Goal: Transaction & Acquisition: Book appointment/travel/reservation

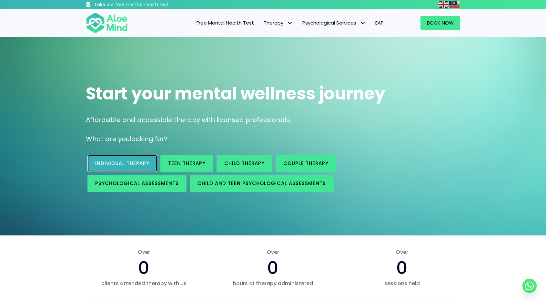
click at [133, 166] on span "Individual therapy" at bounding box center [122, 163] width 54 height 7
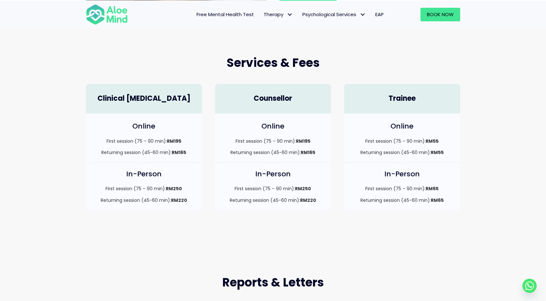
scroll to position [161, 0]
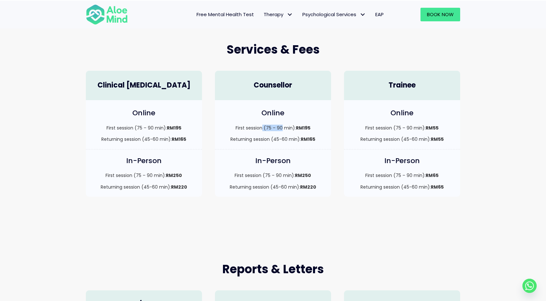
drag, startPoint x: 281, startPoint y: 127, endPoint x: 261, endPoint y: 127, distance: 19.7
click at [261, 127] on p "First session (75 – 90 min): RM195" at bounding box center [272, 128] width 103 height 6
click at [304, 139] on strong "RM165" at bounding box center [308, 139] width 15 height 6
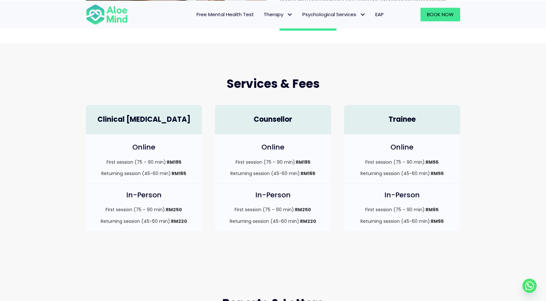
scroll to position [129, 0]
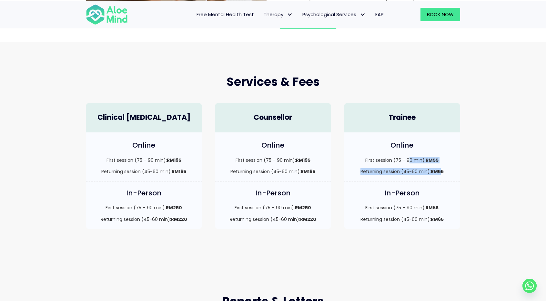
drag, startPoint x: 442, startPoint y: 169, endPoint x: 443, endPoint y: 149, distance: 20.7
click at [409, 149] on div "Online First session (75 – 90 min): RM55 Returning session (45-60 min): RM55" at bounding box center [402, 156] width 116 height 49
click at [502, 150] on div "Services & Fees Clinical Psychologist Online First session (75 – 90 min): RM195…" at bounding box center [273, 151] width 546 height 219
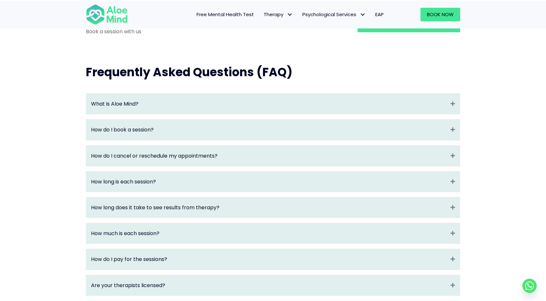
scroll to position [646, 0]
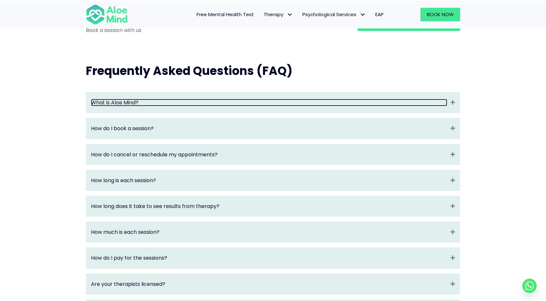
click at [184, 106] on link "What is Aloe Mind?" at bounding box center [269, 102] width 356 height 7
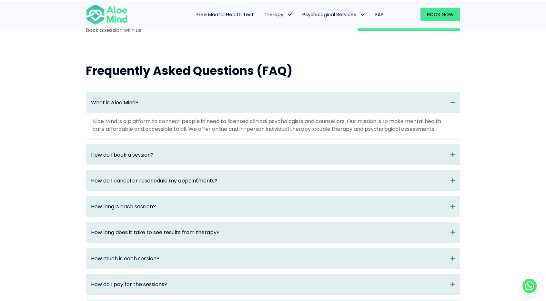
click at [371, 79] on h2 "Frequently Asked Questions (FAQ)" at bounding box center [273, 71] width 374 height 16
click at [236, 100] on div "What is Aloe Mind? Collapse" at bounding box center [273, 102] width 374 height 20
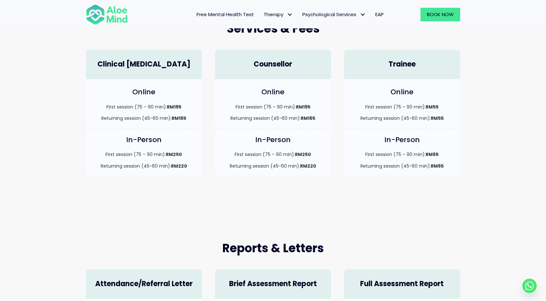
scroll to position [194, 0]
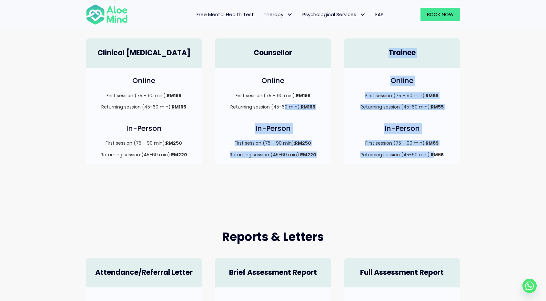
drag, startPoint x: 433, startPoint y: 155, endPoint x: 283, endPoint y: 104, distance: 159.1
click at [283, 104] on div "Clinical Psychologist Online First session (75 – 90 min): RM195 Returning sessi…" at bounding box center [272, 101] width 387 height 139
click at [302, 107] on strong "RM165" at bounding box center [308, 107] width 15 height 6
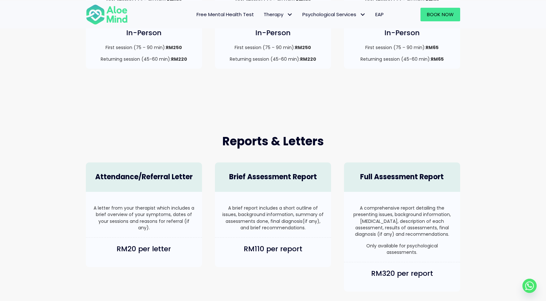
scroll to position [290, 0]
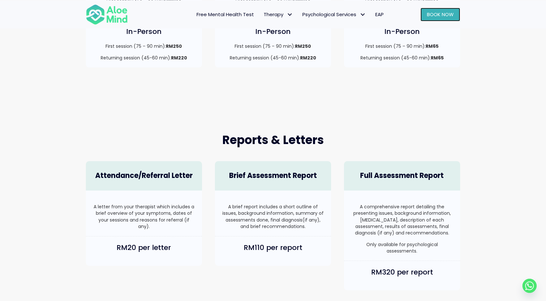
click at [447, 12] on span "Book Now" at bounding box center [440, 14] width 27 height 7
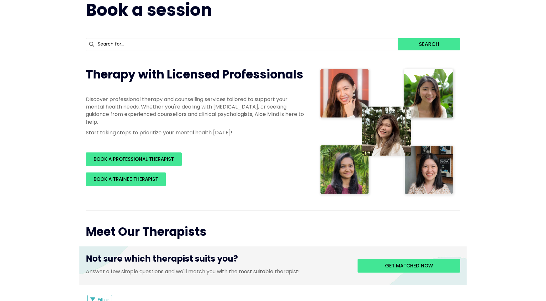
scroll to position [65, 0]
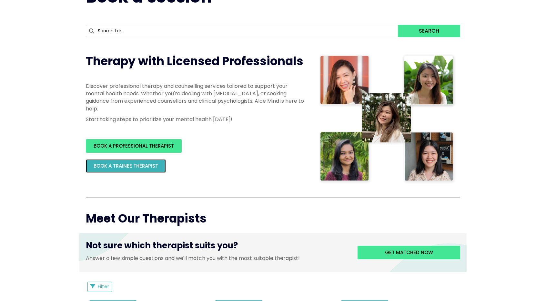
click at [156, 171] on link "BOOK A TRAINEE THERAPIST" at bounding box center [126, 166] width 80 height 14
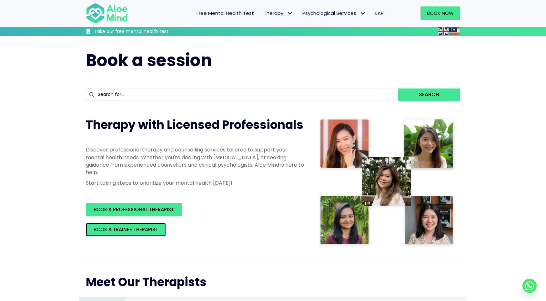
scroll to position [0, 0]
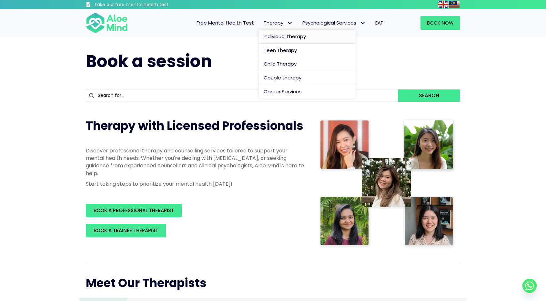
click at [297, 35] on span "Individual therapy" at bounding box center [285, 36] width 42 height 7
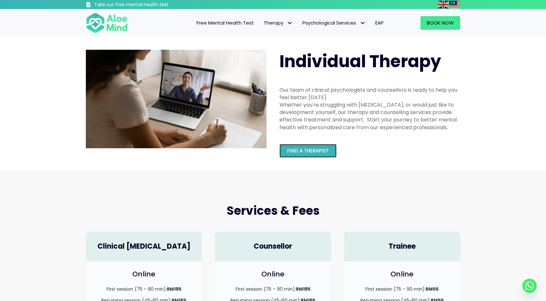
click at [322, 152] on span "Find a therapist" at bounding box center [308, 150] width 42 height 7
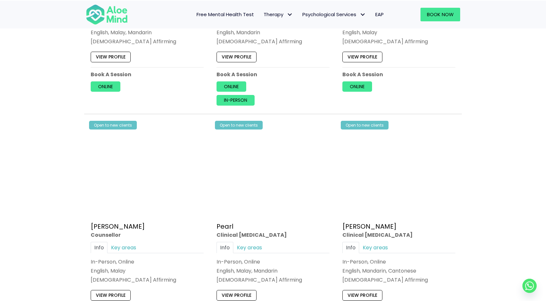
scroll to position [1227, 0]
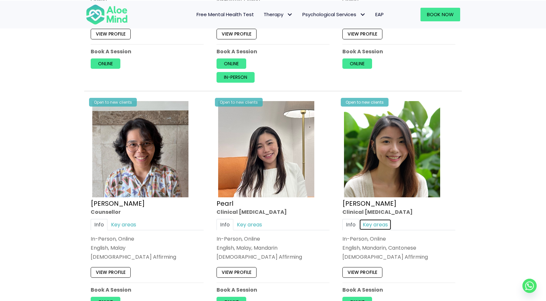
click at [372, 221] on link "Key areas" at bounding box center [375, 224] width 32 height 11
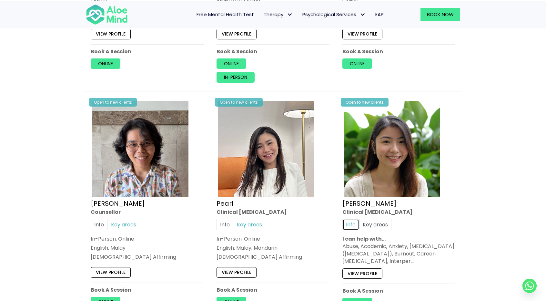
click at [348, 220] on link "Info" at bounding box center [350, 224] width 17 height 11
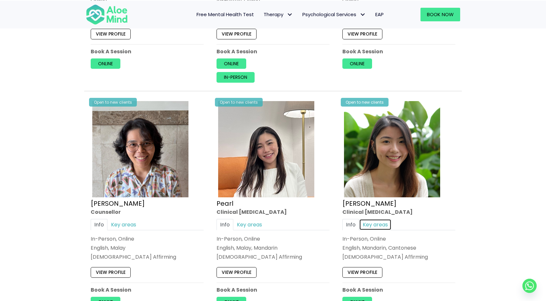
click at [370, 219] on link "Key areas" at bounding box center [375, 224] width 32 height 11
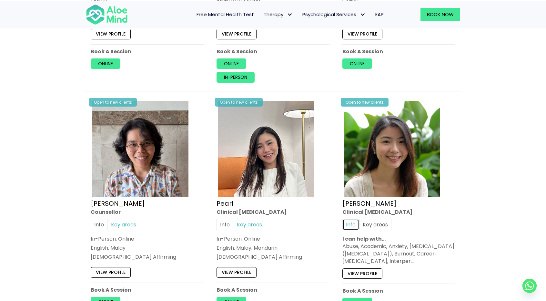
click at [347, 220] on link "Info" at bounding box center [350, 224] width 17 height 11
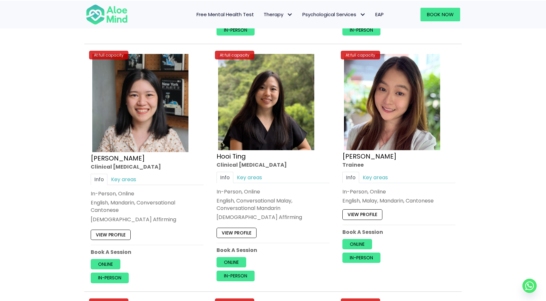
scroll to position [2227, 0]
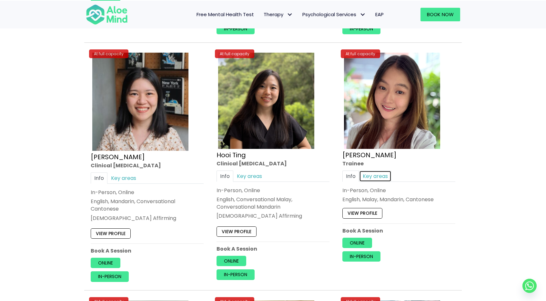
click at [381, 170] on link "Key areas" at bounding box center [375, 175] width 32 height 11
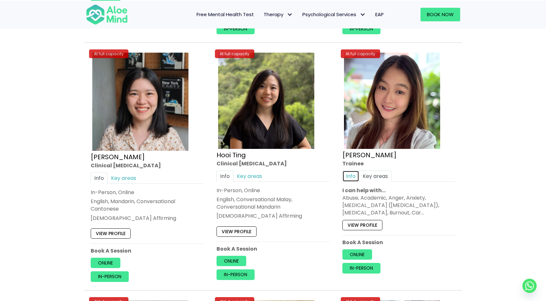
click at [357, 170] on link "Info" at bounding box center [350, 175] width 17 height 11
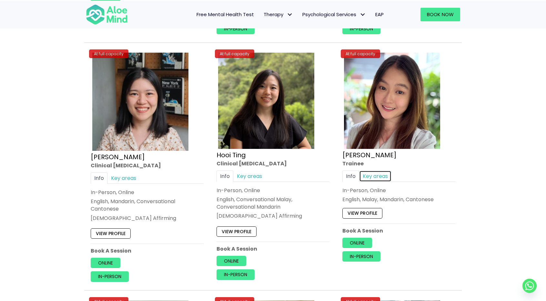
click at [366, 171] on link "Key areas" at bounding box center [375, 175] width 32 height 11
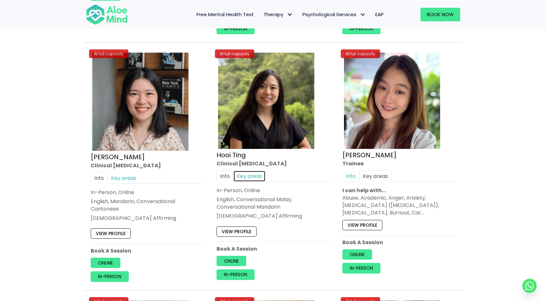
click at [246, 170] on link "Key areas" at bounding box center [249, 175] width 32 height 11
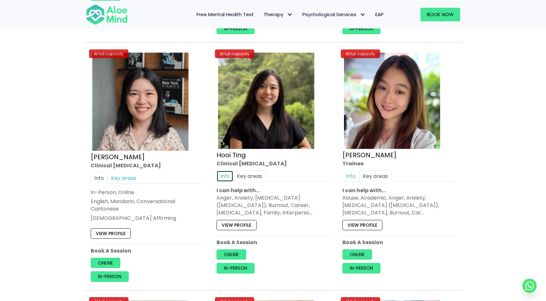
click at [228, 170] on link "Info" at bounding box center [225, 175] width 17 height 11
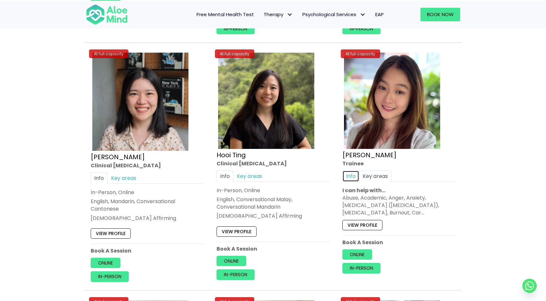
click at [352, 174] on link "Info" at bounding box center [350, 175] width 17 height 11
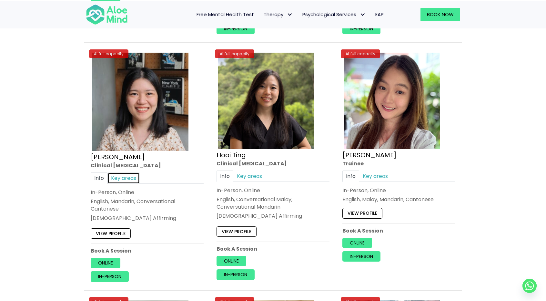
click at [126, 174] on link "Key areas" at bounding box center [123, 177] width 32 height 11
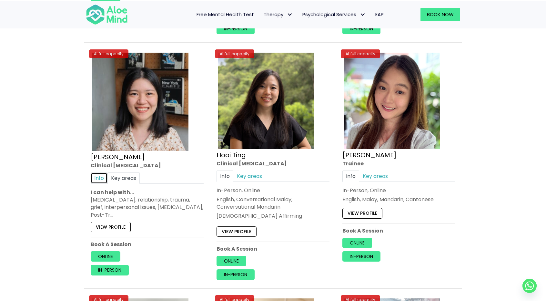
click at [94, 172] on link "Info" at bounding box center [99, 177] width 17 height 11
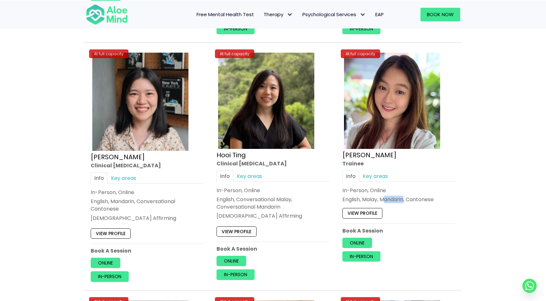
drag, startPoint x: 385, startPoint y: 191, endPoint x: 406, endPoint y: 190, distance: 21.0
click at [405, 196] on p "English, Malay, Mandarin, Cantonese" at bounding box center [398, 199] width 113 height 7
click at [418, 196] on p "English, Malay, Mandarin, Cantonese" at bounding box center [398, 199] width 113 height 7
click at [379, 208] on link "View profile" at bounding box center [362, 213] width 40 height 10
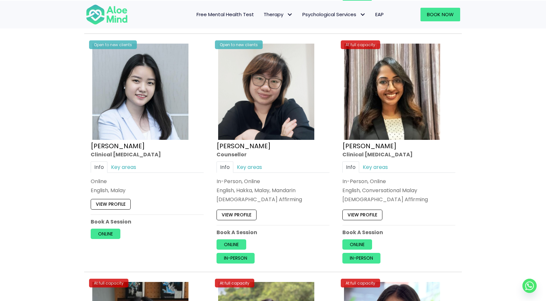
scroll to position [2001, 0]
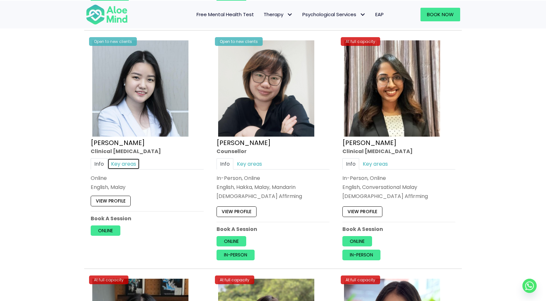
click at [114, 158] on link "Key areas" at bounding box center [123, 163] width 32 height 11
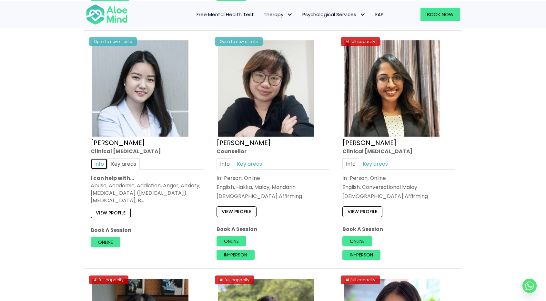
click at [102, 158] on link "Info" at bounding box center [99, 163] width 17 height 11
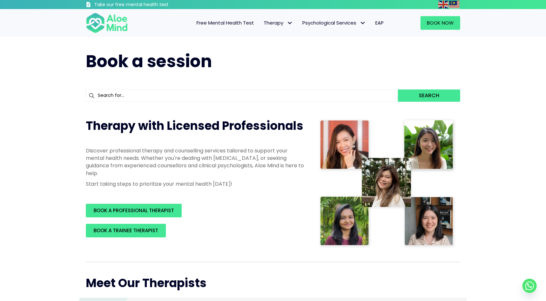
scroll to position [129, 0]
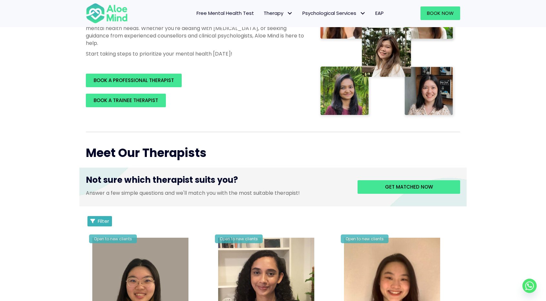
click at [107, 219] on span "Filter" at bounding box center [103, 221] width 11 height 7
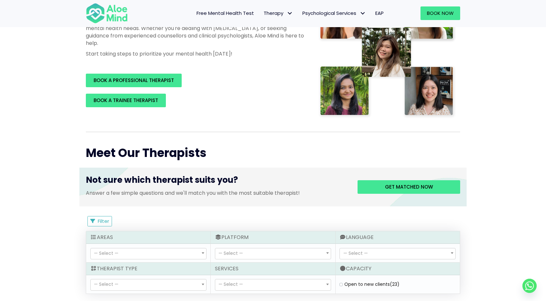
click at [222, 204] on div "Not sure which therapist suits you? Answer a few simple questions and we'll mat…" at bounding box center [272, 187] width 387 height 39
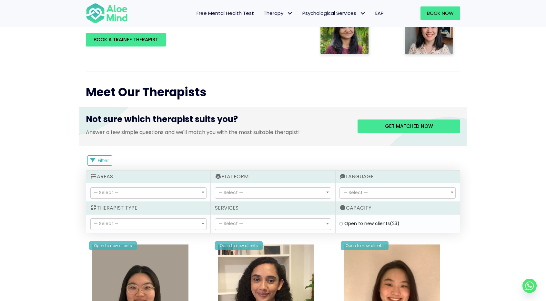
scroll to position [194, 0]
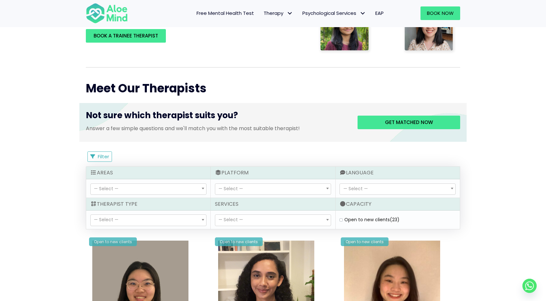
click at [287, 221] on span "— Select —" at bounding box center [273, 220] width 116 height 11
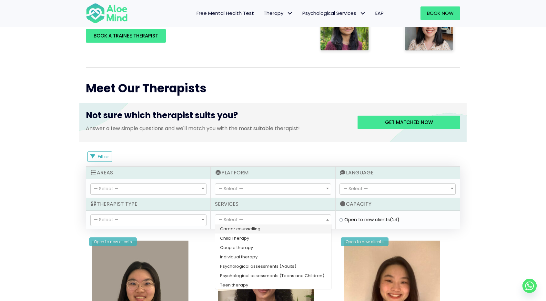
scroll to position [10, 0]
select select "148"
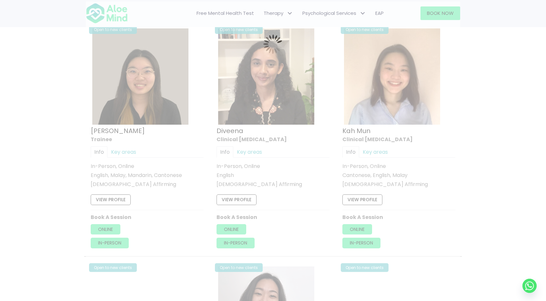
scroll to position [345, 0]
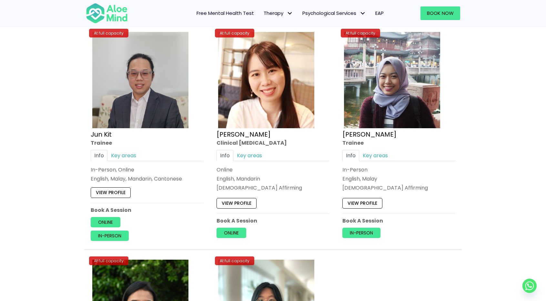
scroll to position [2507, 0]
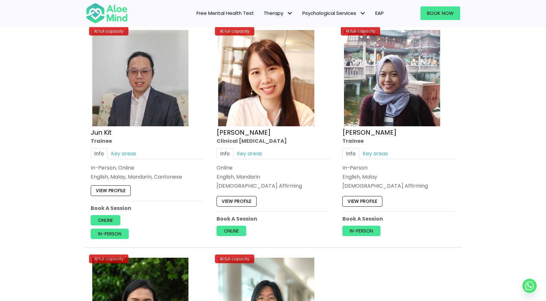
drag, startPoint x: 479, startPoint y: 199, endPoint x: 492, endPoint y: 197, distance: 13.3
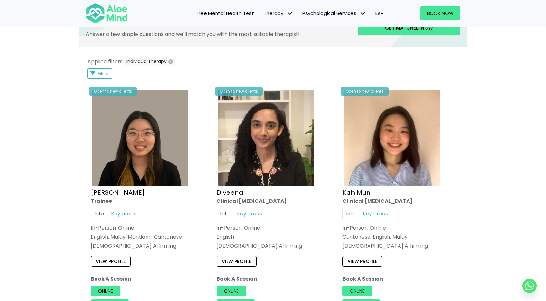
scroll to position [290, 0]
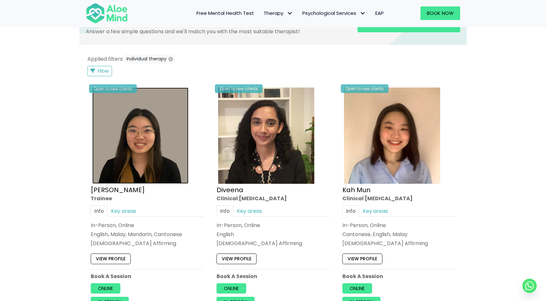
click at [138, 172] on img at bounding box center [140, 135] width 96 height 96
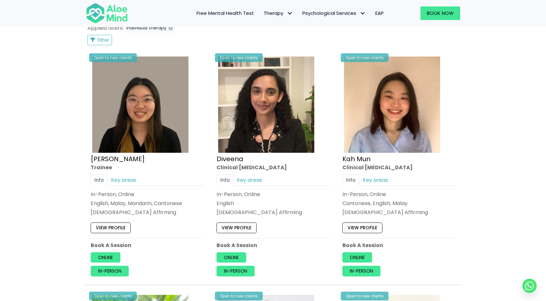
scroll to position [323, 0]
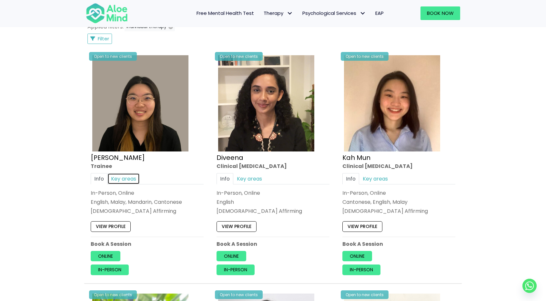
click at [122, 182] on link "Key areas" at bounding box center [123, 178] width 32 height 11
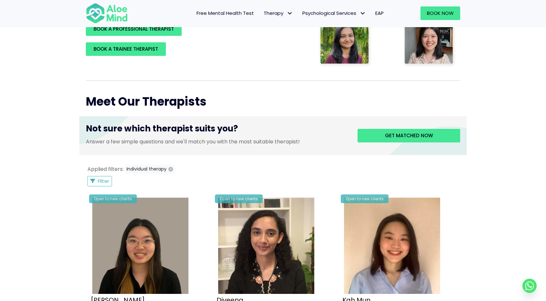
scroll to position [194, 0]
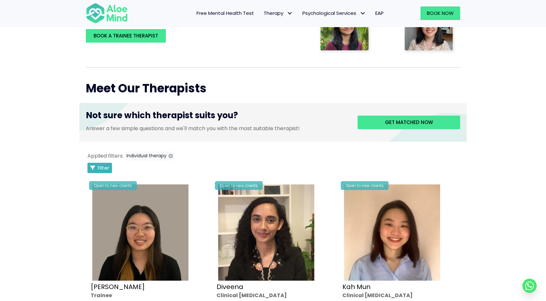
click at [101, 168] on span "Filter" at bounding box center [103, 167] width 11 height 7
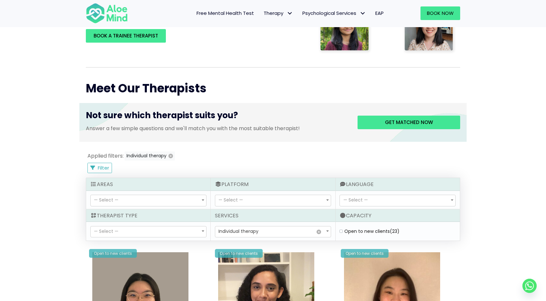
click at [147, 229] on span "— Select —" at bounding box center [149, 231] width 116 height 11
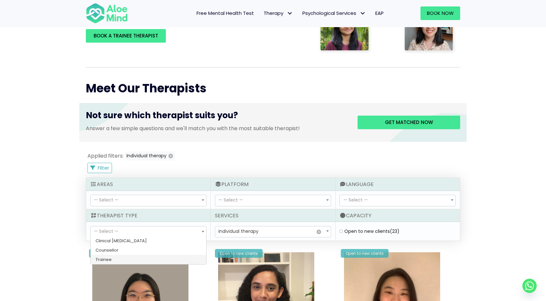
select select "80"
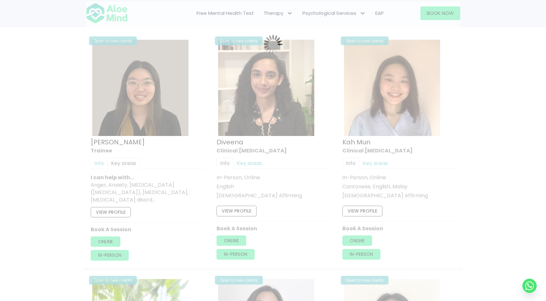
scroll to position [345, 0]
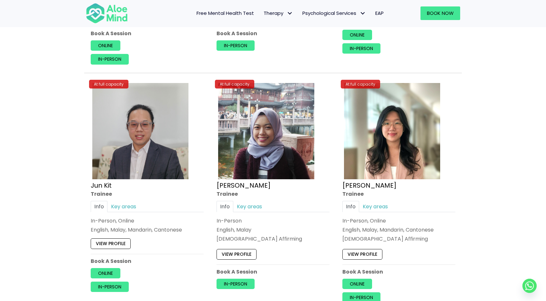
scroll to position [538, 0]
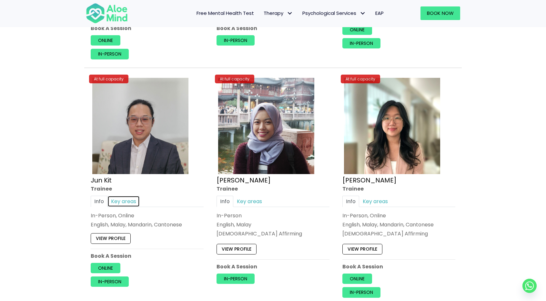
click at [119, 196] on link "Key areas" at bounding box center [123, 201] width 32 height 11
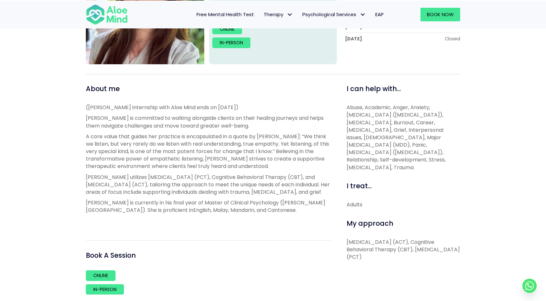
scroll to position [194, 0]
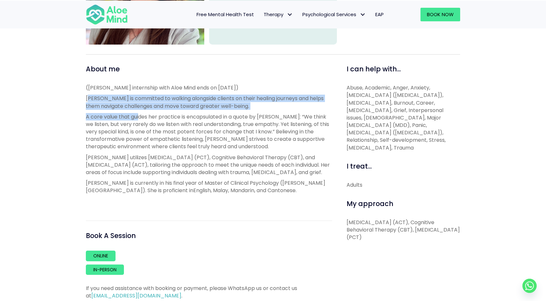
drag, startPoint x: 89, startPoint y: 96, endPoint x: 138, endPoint y: 113, distance: 52.6
click at [138, 113] on div "([PERSON_NAME] internship with Aloe Mind ends on [DATE]) [PERSON_NAME] is commi…" at bounding box center [209, 144] width 246 height 121
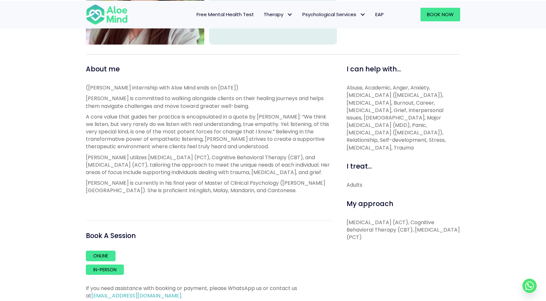
click at [188, 132] on p "A core value that guides her practice is encapsulated in a quote by [PERSON_NAM…" at bounding box center [209, 131] width 246 height 37
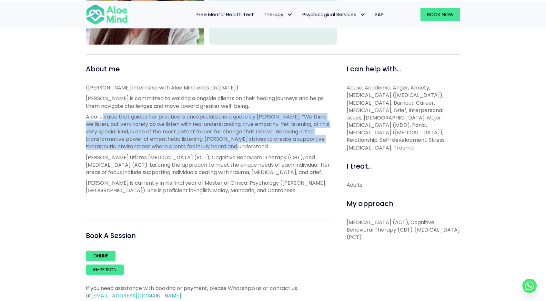
drag, startPoint x: 256, startPoint y: 146, endPoint x: 101, endPoint y: 117, distance: 157.7
click at [101, 117] on p "A core value that guides her practice is encapsulated in a quote by [PERSON_NAM…" at bounding box center [209, 131] width 246 height 37
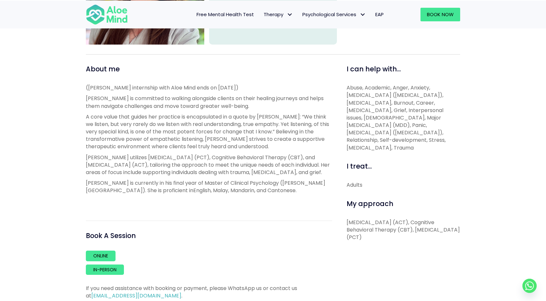
click at [263, 154] on p "[PERSON_NAME] utilizes [MEDICAL_DATA] (PCT), Cognitive Behavioral Therapy (CBT)…" at bounding box center [209, 165] width 246 height 23
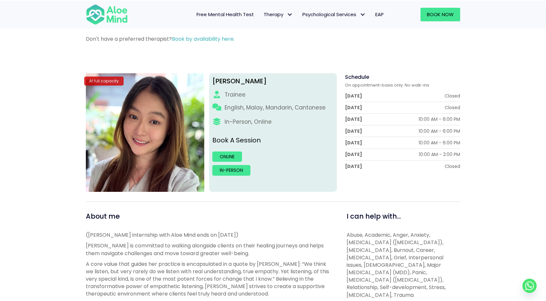
scroll to position [0, 0]
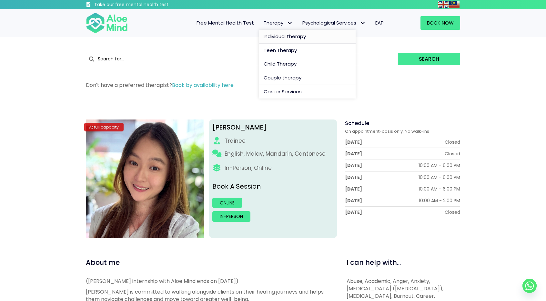
click at [290, 36] on span "Individual therapy" at bounding box center [285, 36] width 42 height 7
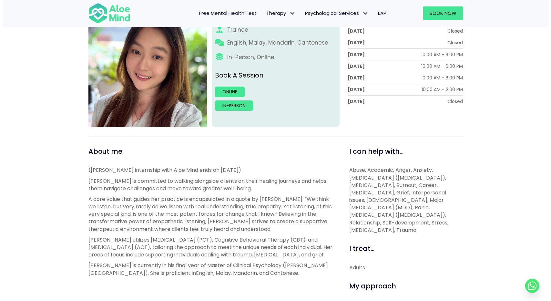
scroll to position [129, 0]
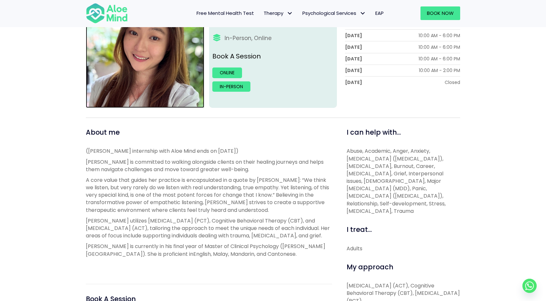
click at [132, 51] on img at bounding box center [145, 48] width 118 height 118
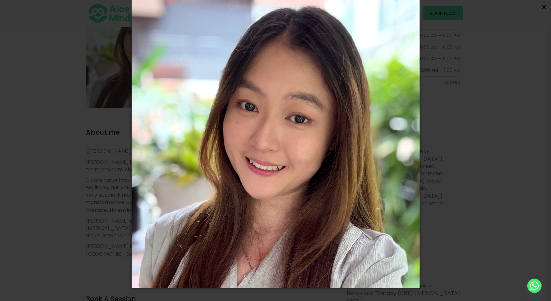
click at [547, 8] on button "×" at bounding box center [544, 7] width 14 height 14
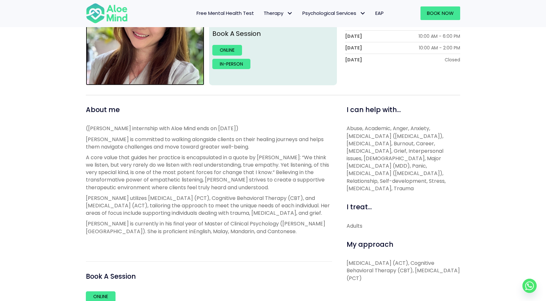
scroll to position [151, 0]
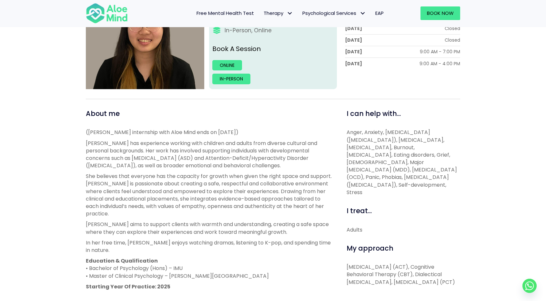
scroll to position [161, 0]
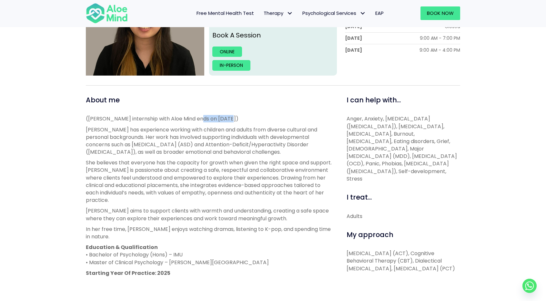
drag, startPoint x: 192, startPoint y: 119, endPoint x: 236, endPoint y: 118, distance: 43.9
click at [224, 116] on p "([PERSON_NAME] internship with Aloe Mind ends on [DATE])" at bounding box center [209, 118] width 246 height 7
click at [256, 133] on p "[PERSON_NAME] has experience working with children and adults from diverse cult…" at bounding box center [209, 141] width 246 height 30
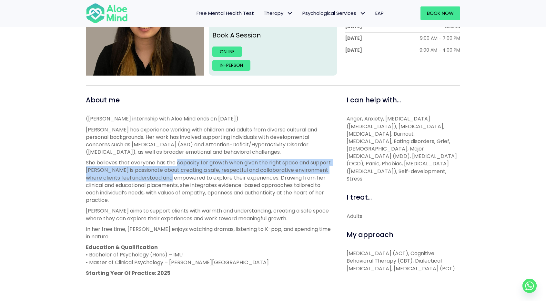
drag, startPoint x: 194, startPoint y: 171, endPoint x: 178, endPoint y: 155, distance: 22.8
click at [178, 156] on div "([PERSON_NAME] internship with Aloe Mind ends on [DATE]) [PERSON_NAME] has expe…" at bounding box center [209, 201] width 246 height 172
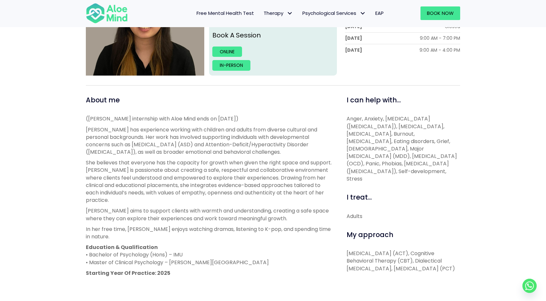
click at [149, 138] on p "Xin Yi has experience working with children and adults from diverse cultural an…" at bounding box center [209, 141] width 246 height 30
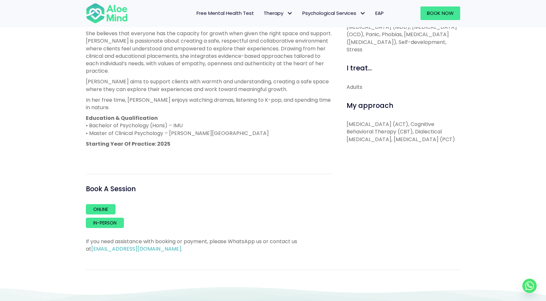
scroll to position [194, 0]
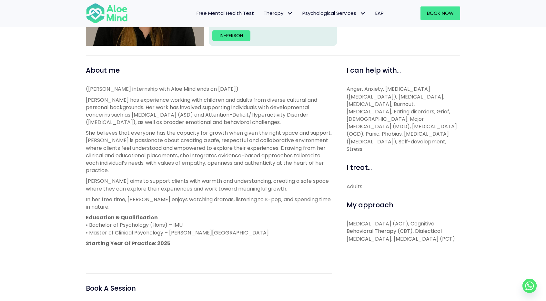
scroll to position [226, 0]
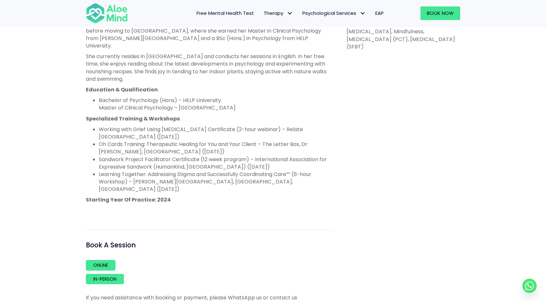
scroll to position [420, 0]
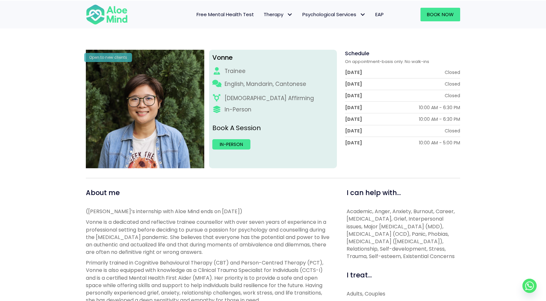
scroll to position [65, 0]
